Goal: Information Seeking & Learning: Find specific fact

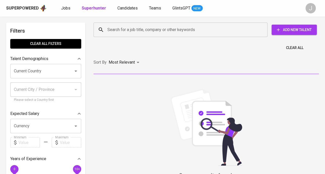
click at [165, 30] on input "Search for a job title, company or other keywords" at bounding box center [182, 30] width 152 height 10
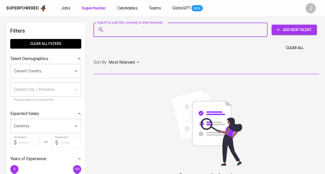
paste input "[EMAIL_ADDRESS][DOMAIN_NAME]"
type input "[EMAIL_ADDRESS][DOMAIN_NAME]"
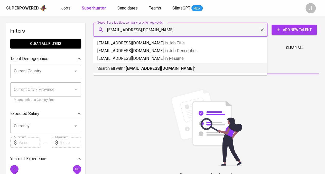
click at [149, 65] on div "Search all with " [EMAIL_ADDRESS][DOMAIN_NAME] "" at bounding box center [181, 67] width 166 height 8
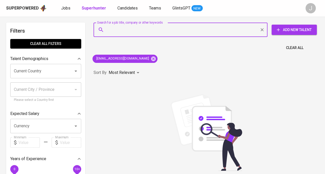
paste input "[EMAIL_ADDRESS][DOMAIN_NAME]"
type input "[EMAIL_ADDRESS][DOMAIN_NAME]"
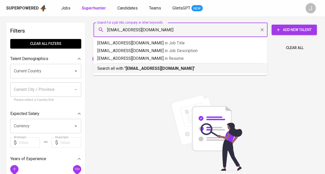
click at [155, 69] on b "[EMAIL_ADDRESS][DOMAIN_NAME]" at bounding box center [160, 68] width 68 height 5
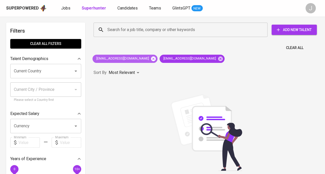
click at [151, 59] on icon at bounding box center [154, 59] width 6 height 6
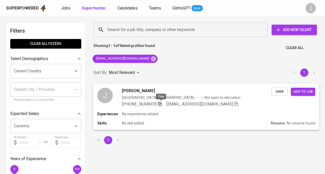
click at [161, 104] on icon "button" at bounding box center [160, 104] width 5 height 5
click at [161, 104] on icon "button" at bounding box center [159, 103] width 3 height 3
